Goal: Transaction & Acquisition: Purchase product/service

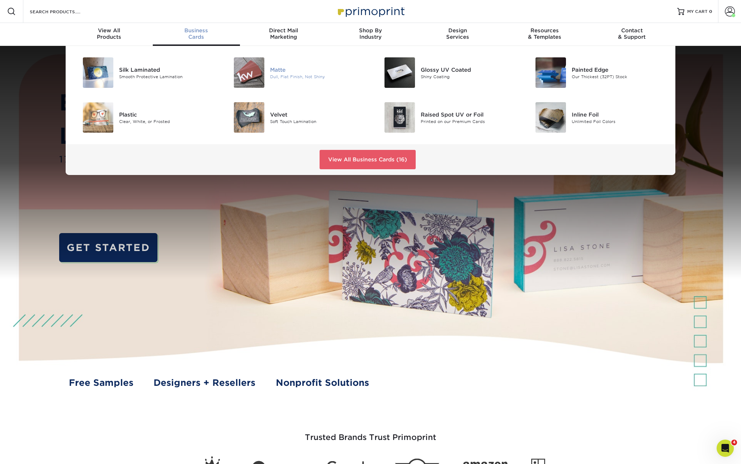
click at [261, 74] on img at bounding box center [249, 72] width 30 height 30
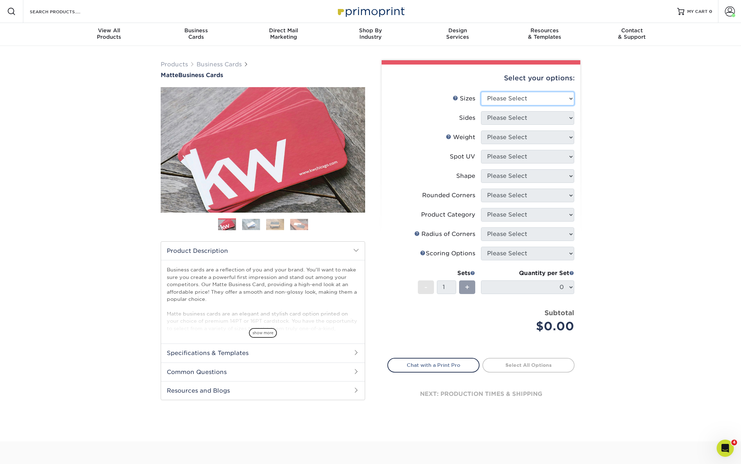
click at [545, 103] on select "Please Select 1.5" x 3.5" - Mini 1.75" x 3.5" - Mini 2" x 2" - Square 2" x 3" -…" at bounding box center [527, 99] width 93 height 14
select select "2.00x3.50"
click at [481, 92] on select "Please Select 1.5" x 3.5" - Mini 1.75" x 3.5" - Mini 2" x 2" - Square 2" x 3" -…" at bounding box center [527, 99] width 93 height 14
click at [542, 122] on select "Please Select Print Both Sides Print Front Only" at bounding box center [527, 118] width 93 height 14
select select "13abbda7-1d64-4f25-8bb2-c179b224825d"
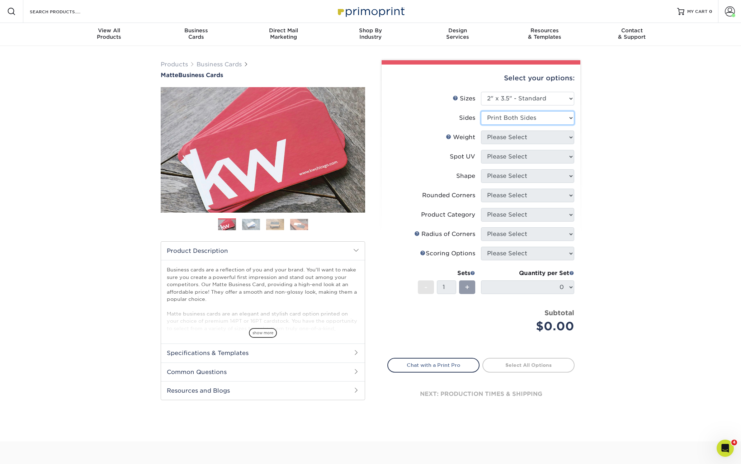
click at [481, 111] on select "Please Select Print Both Sides Print Front Only" at bounding box center [527, 118] width 93 height 14
click at [518, 139] on select "Please Select 16PT 14PT" at bounding box center [527, 138] width 93 height 14
select select "14PT"
click at [481, 131] on select "Please Select 16PT 14PT" at bounding box center [527, 138] width 93 height 14
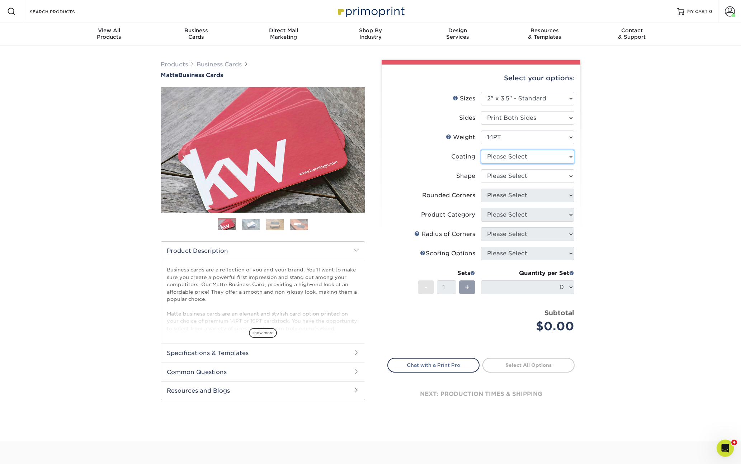
click at [499, 158] on select at bounding box center [527, 157] width 93 height 14
select select "121bb7b5-3b4d-429f-bd8d-bbf80e953313"
click at [481, 150] on select at bounding box center [527, 157] width 93 height 14
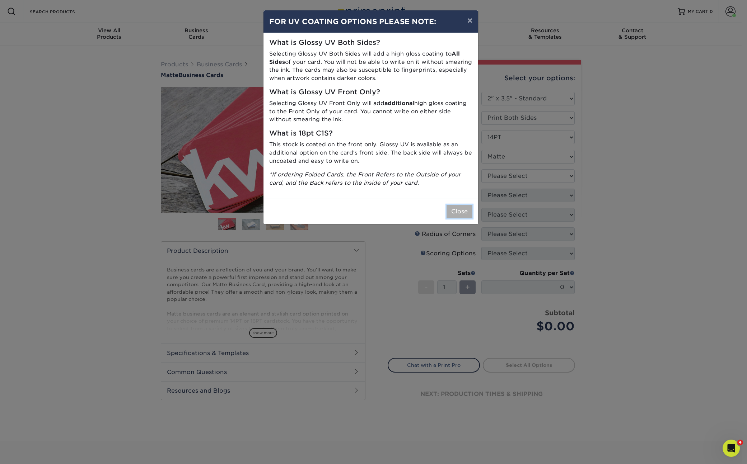
click at [458, 208] on button "Close" at bounding box center [459, 212] width 26 height 14
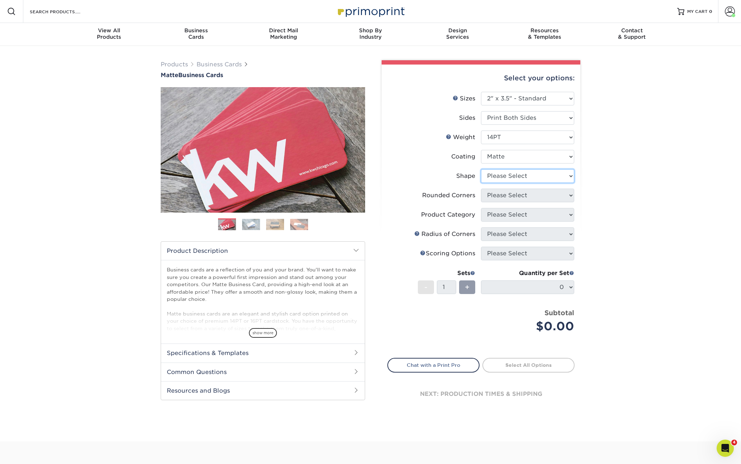
click at [508, 178] on select "Please Select Standard" at bounding box center [527, 176] width 93 height 14
select select "standard"
click at [481, 169] on select "Please Select Standard" at bounding box center [527, 176] width 93 height 14
click at [509, 195] on select "Please Select Yes - Round 2 Corners Yes - Round 4 Corners No" at bounding box center [527, 196] width 93 height 14
select select "0"
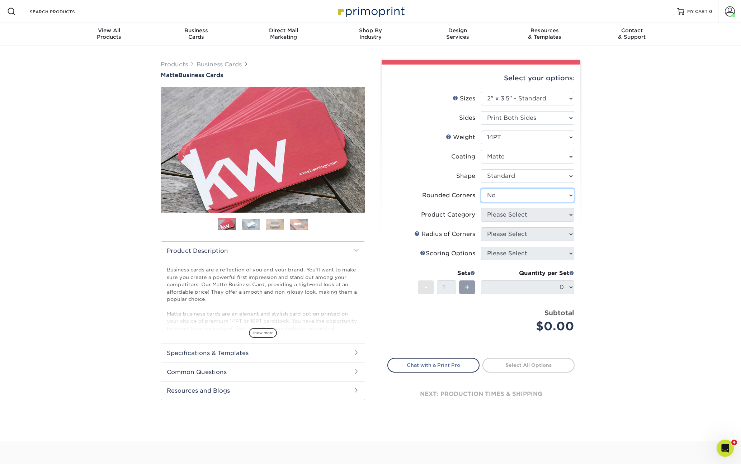
click at [481, 189] on select "Please Select Yes - Round 2 Corners Yes - Round 4 Corners No" at bounding box center [527, 196] width 93 height 14
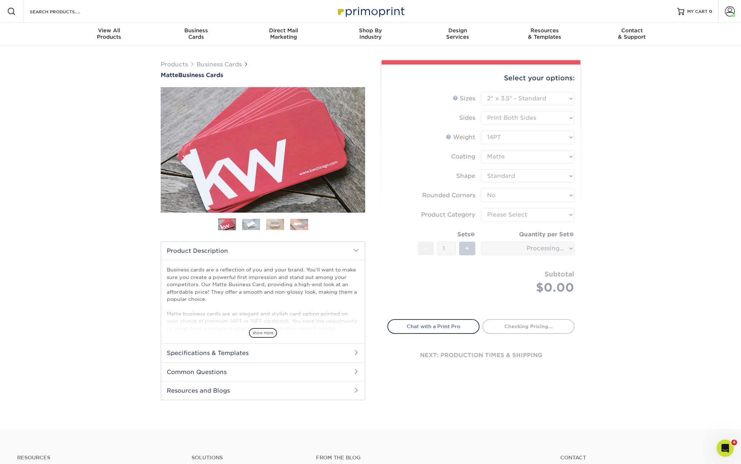
click at [494, 213] on form "Sizes Help Sizes Please Select 1.5" x 3.5" - Mini 1.75" x 3.5" - Mini 2" x 2" -…" at bounding box center [480, 201] width 187 height 219
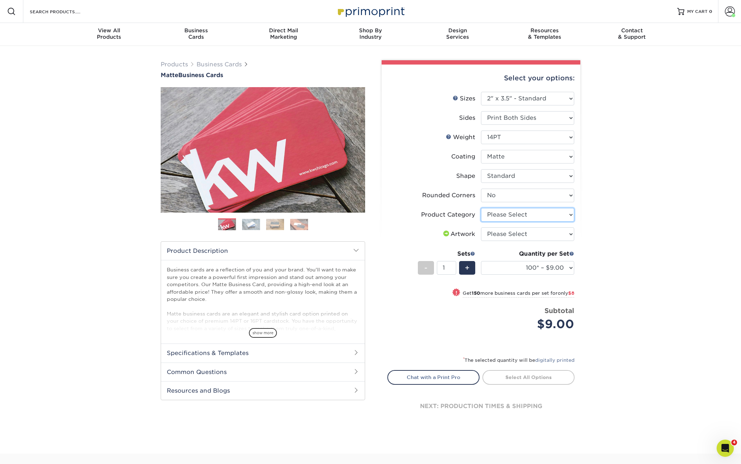
click at [498, 218] on select "Please Select Business Cards" at bounding box center [527, 215] width 93 height 14
select select "3b5148f1-0588-4f88-a218-97bcfdce65c1"
click at [481, 208] on select "Please Select Business Cards" at bounding box center [527, 215] width 93 height 14
click at [504, 239] on select "Please Select I will upload files I need a design - $100" at bounding box center [527, 234] width 93 height 14
select select "upload"
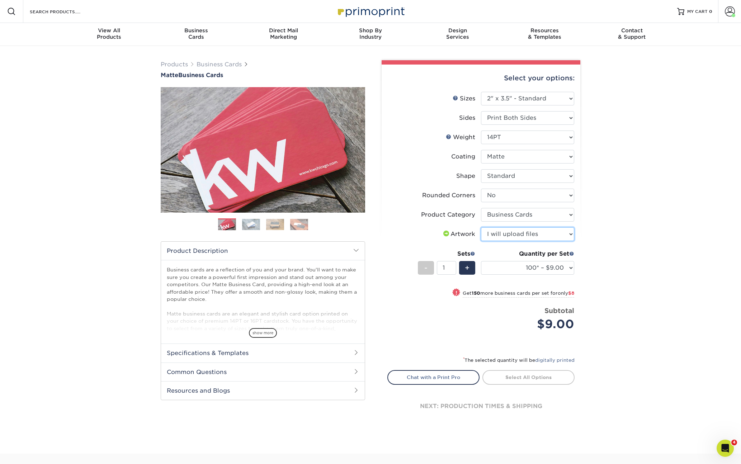
click at [481, 227] on select "Please Select I will upload files I need a design - $100" at bounding box center [527, 234] width 93 height 14
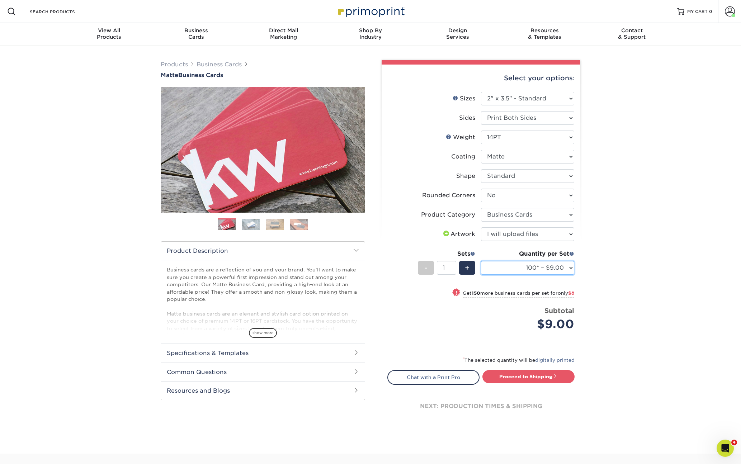
click at [545, 269] on select "100* – $9.00 250* – $17.00 500 – $33.00 1000 – $42.00 2500 – $75.00 5000 – $143…" at bounding box center [527, 268] width 93 height 14
select select "250* – $17.00"
click at [481, 261] on select "100* – $9.00 250* – $17.00 500 – $33.00 1000 – $42.00 2500 – $75.00 5000 – $143…" at bounding box center [527, 268] width 93 height 14
click at [531, 384] on div "Proceed to Shipping" at bounding box center [530, 377] width 99 height 14
drag, startPoint x: 531, startPoint y: 380, endPoint x: 586, endPoint y: 307, distance: 91.6
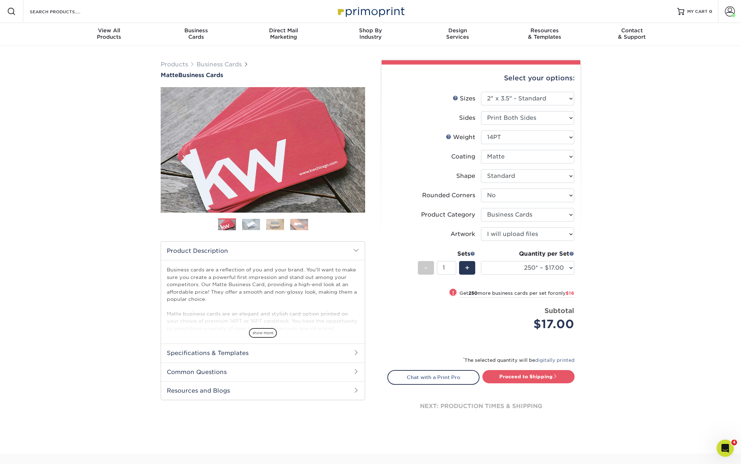
click at [531, 379] on link "Proceed to Shipping" at bounding box center [528, 376] width 92 height 13
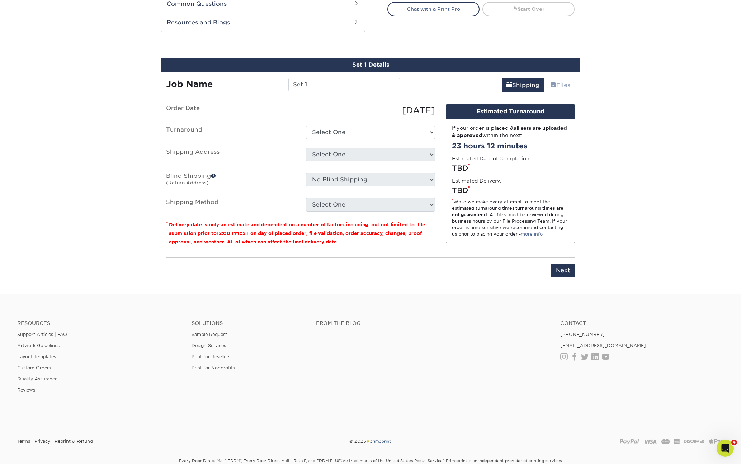
scroll to position [390, 0]
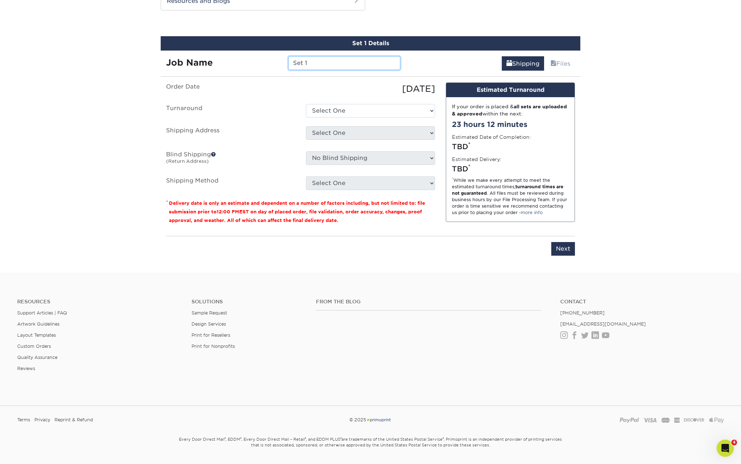
drag, startPoint x: 330, startPoint y: 67, endPoint x: 258, endPoint y: 63, distance: 72.6
click at [258, 63] on div "Job Name Set 1" at bounding box center [283, 63] width 245 height 14
type input "250-[PERSON_NAME]-CourtneyTrouillet"
click at [344, 108] on select "Select One 2-4 Business Days 2 Day Next Business Day" at bounding box center [370, 111] width 129 height 14
select select "56f96fba-ecd4-4e1b-a4a4-6bff8fef1ff9"
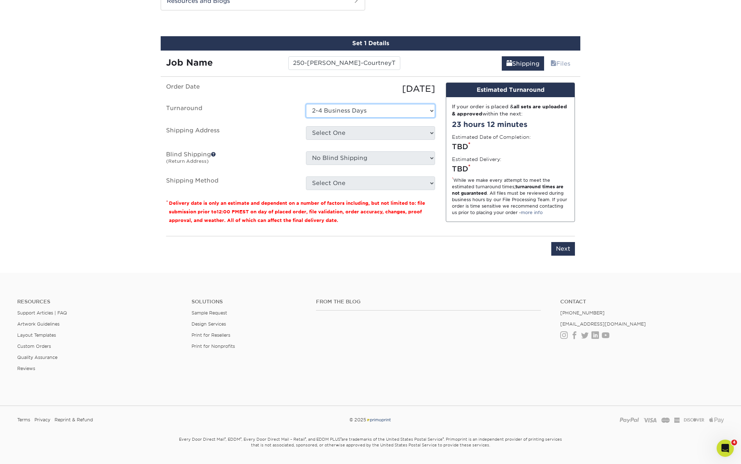
click at [306, 104] on select "Select One 2-4 Business Days 2 Day Next Business Day" at bounding box center [370, 111] width 129 height 14
click at [342, 137] on select "Select One Acadiana Office Baton Rouge - Business Cards Baton Rouge Production …" at bounding box center [370, 133] width 129 height 14
select select "280267"
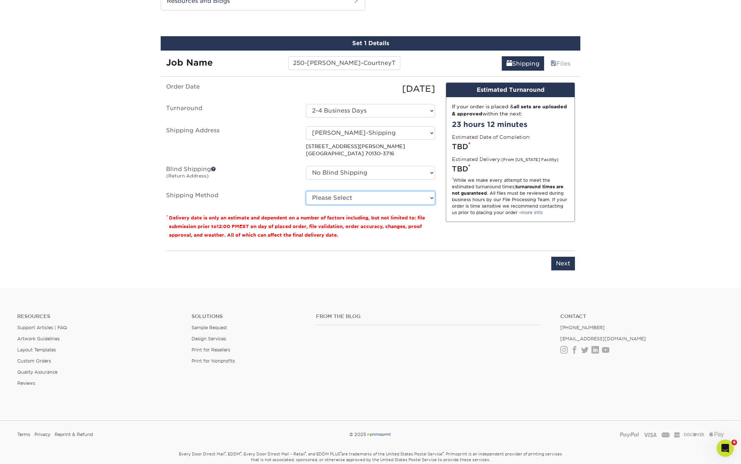
click at [342, 200] on select "Please Select Ground Shipping (+$7.84) 3 Day Shipping Service (+$15.36) 2 Day A…" at bounding box center [370, 198] width 129 height 14
select select "03"
click at [306, 191] on select "Please Select Ground Shipping (+$7.84) 3 Day Shipping Service (+$15.36) 2 Day A…" at bounding box center [370, 198] width 129 height 14
click at [562, 267] on input "Next" at bounding box center [563, 264] width 24 height 14
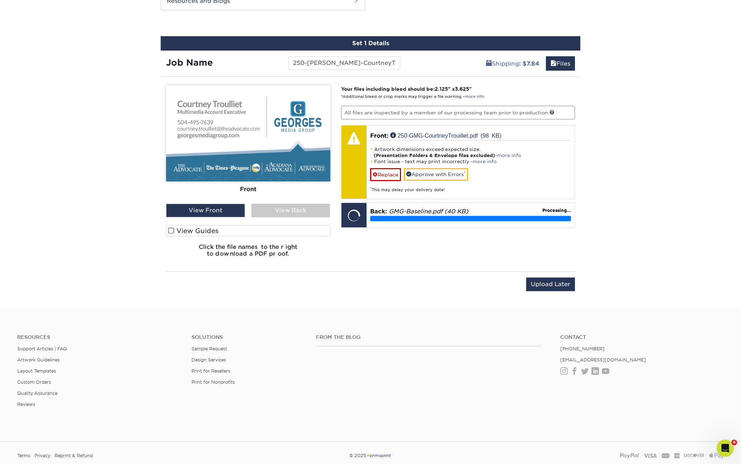
click at [189, 231] on label "View Guides" at bounding box center [248, 230] width 164 height 11
click at [0, 0] on input "View Guides" at bounding box center [0, 0] width 0 height 0
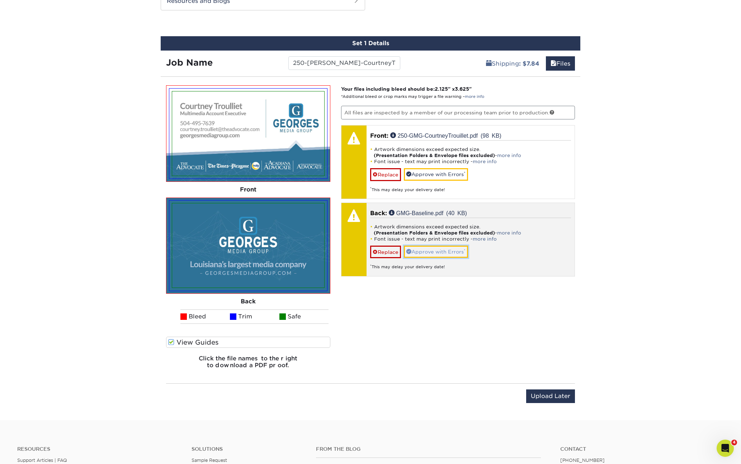
click at [427, 250] on link "Approve with Errors *" at bounding box center [436, 252] width 64 height 12
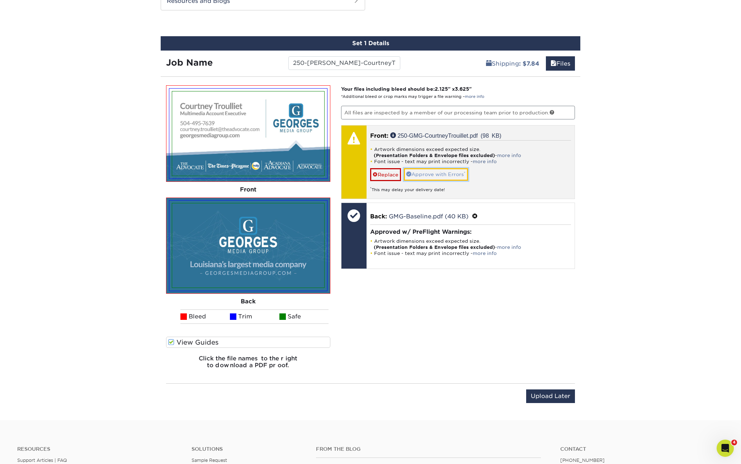
click at [427, 170] on link "Approve with Errors *" at bounding box center [436, 174] width 64 height 12
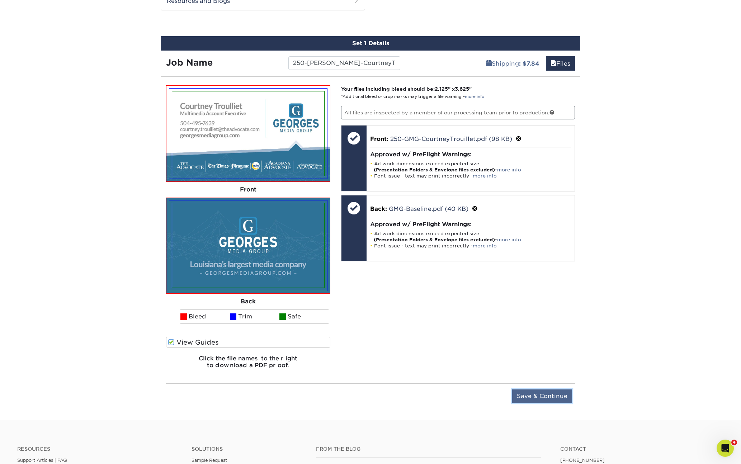
click at [547, 394] on input "Save & Continue" at bounding box center [542, 397] width 60 height 14
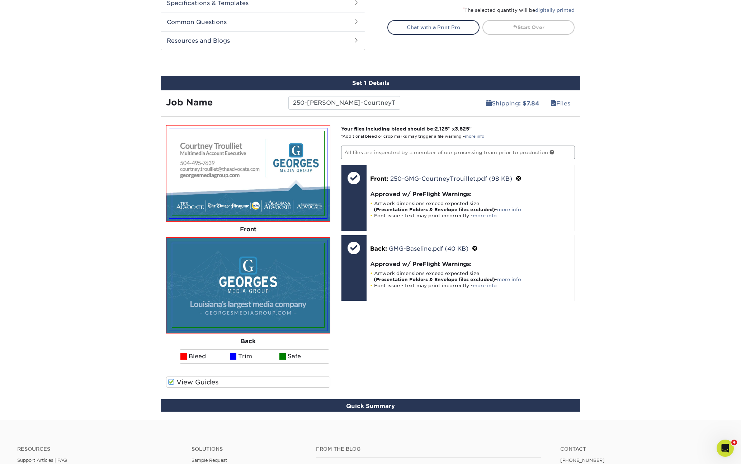
scroll to position [344, 0]
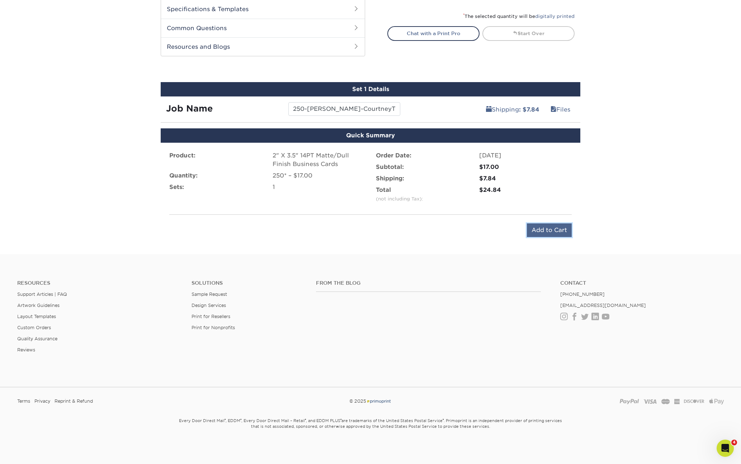
click at [548, 230] on input "Add to Cart" at bounding box center [549, 230] width 45 height 14
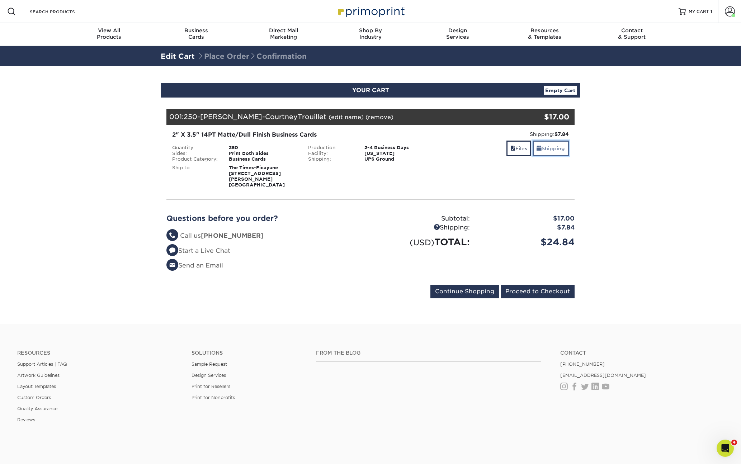
click at [546, 148] on link "Shipping" at bounding box center [551, 148] width 36 height 15
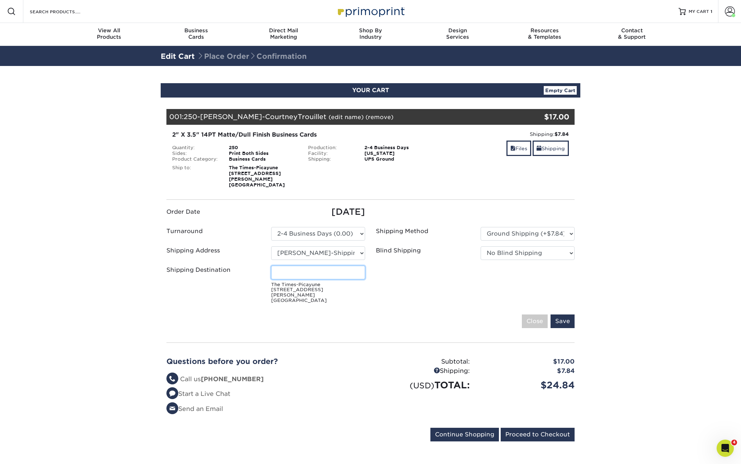
click at [311, 266] on input "Shipping Destination" at bounding box center [318, 273] width 94 height 14
click at [320, 266] on input "Courtney Trouilliet" at bounding box center [318, 273] width 94 height 14
type input "[PERSON_NAME]"
click at [358, 288] on small "The Times-Picayune 840 Saint Charles Ave New Orleans, LA 70130" at bounding box center [318, 292] width 94 height 21
click at [567, 315] on input "Save" at bounding box center [563, 322] width 24 height 14
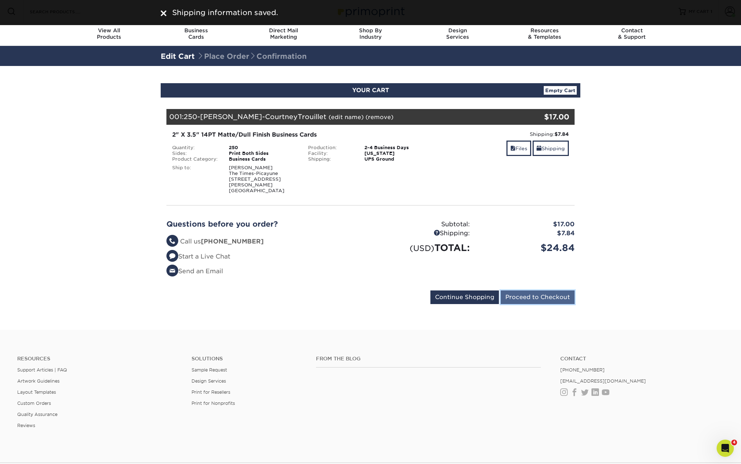
click at [518, 291] on input "Proceed to Checkout" at bounding box center [538, 298] width 74 height 14
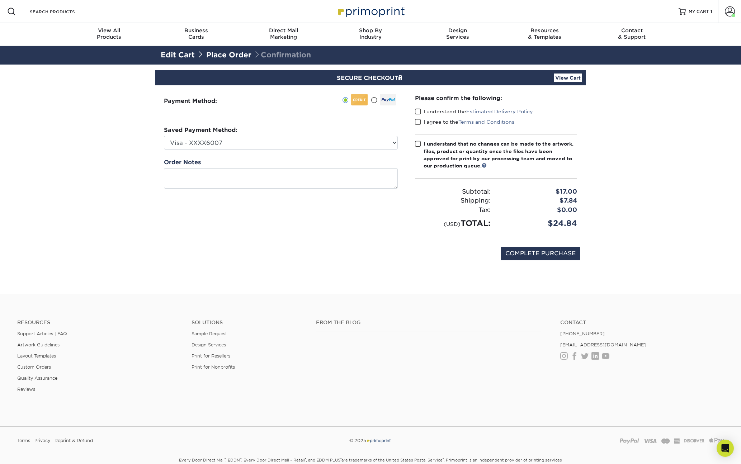
click at [420, 117] on div "I understand the Estimated Delivery Policy" at bounding box center [496, 113] width 162 height 10
click at [417, 123] on span at bounding box center [418, 122] width 6 height 7
click at [0, 0] on input "I agree to the Terms and Conditions" at bounding box center [0, 0] width 0 height 0
click at [415, 139] on div "Please confirm the following: I understand the Estimated Delivery Policy I agre…" at bounding box center [496, 161] width 162 height 135
click at [419, 111] on span at bounding box center [418, 111] width 6 height 7
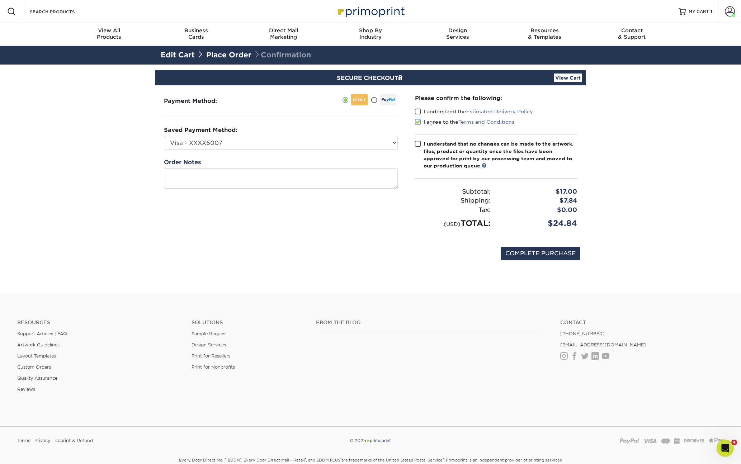
click at [0, 0] on input "I understand the Estimated Delivery Policy" at bounding box center [0, 0] width 0 height 0
click at [418, 141] on span at bounding box center [418, 144] width 6 height 7
click at [0, 0] on input "I understand that no changes can be made to the artwork, files, product or quan…" at bounding box center [0, 0] width 0 height 0
drag, startPoint x: 523, startPoint y: 251, endPoint x: 518, endPoint y: 244, distance: 8.1
click at [523, 251] on input "COMPLETE PURCHASE" at bounding box center [541, 254] width 80 height 14
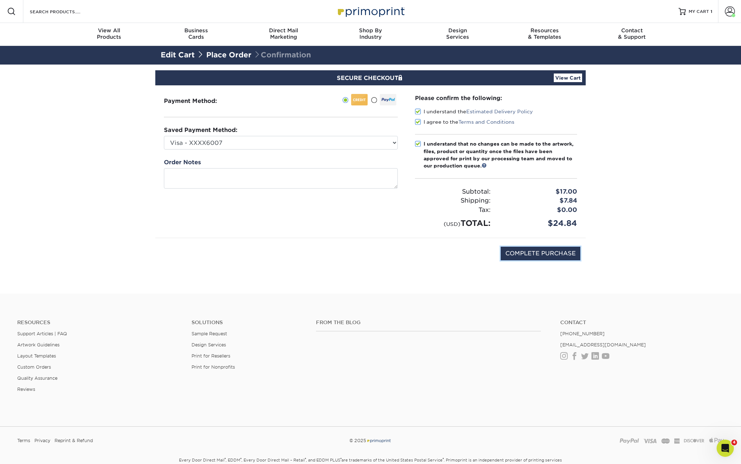
type input "PROCESSING, PLEASE WAIT..."
